Goal: Find contact information: Find contact information

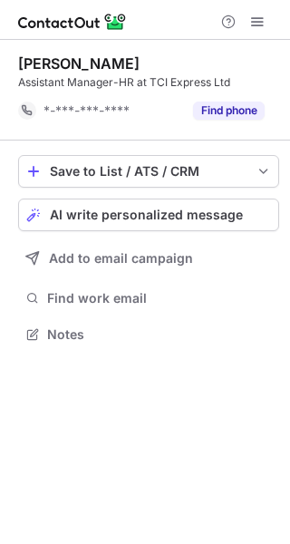
scroll to position [321, 290]
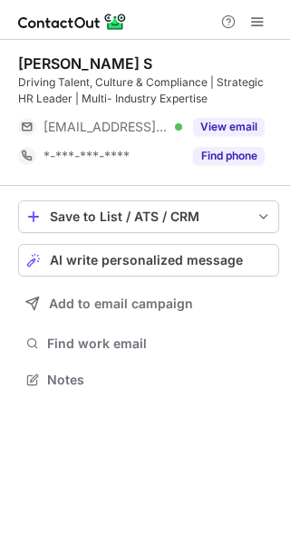
scroll to position [366, 290]
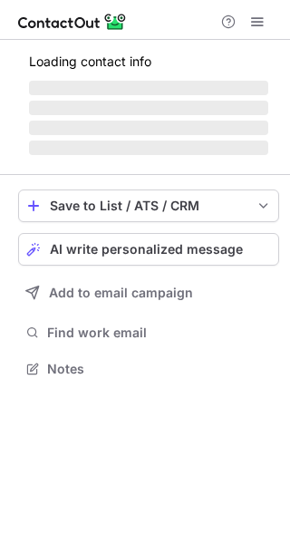
scroll to position [395, 290]
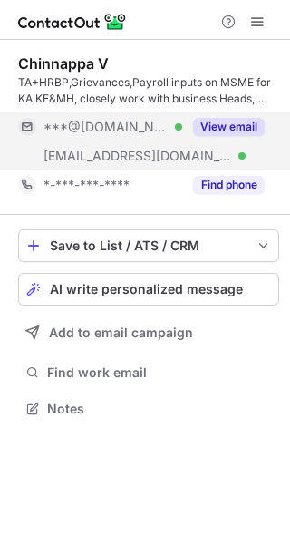
click at [237, 118] on button "View email" at bounding box center [229, 127] width 72 height 18
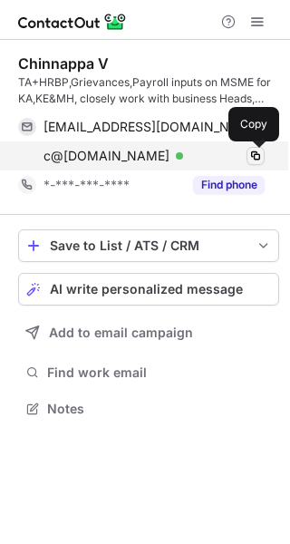
click at [258, 154] on span at bounding box center [255, 156] width 14 height 14
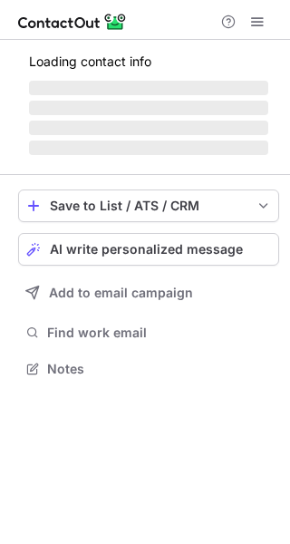
scroll to position [395, 290]
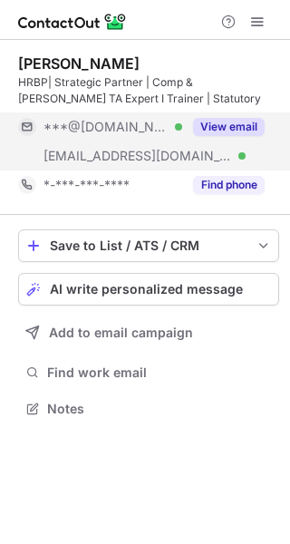
click at [237, 125] on button "View email" at bounding box center [229, 127] width 72 height 18
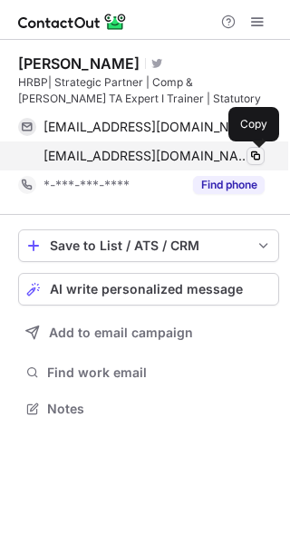
click at [257, 154] on span at bounding box center [255, 156] width 14 height 14
